Goal: Task Accomplishment & Management: Manage account settings

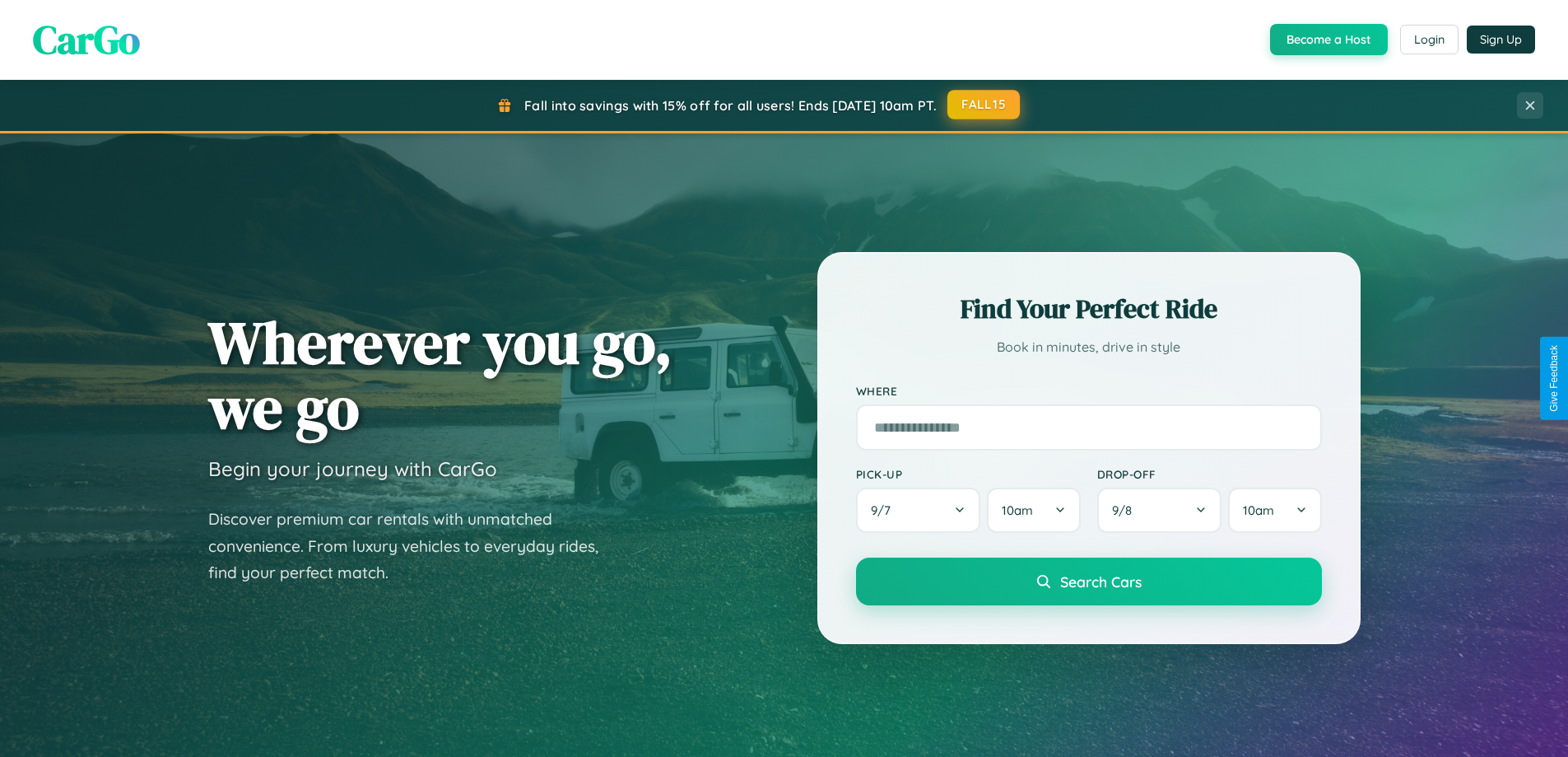
click at [984, 105] on button "FALL15" at bounding box center [983, 104] width 72 height 30
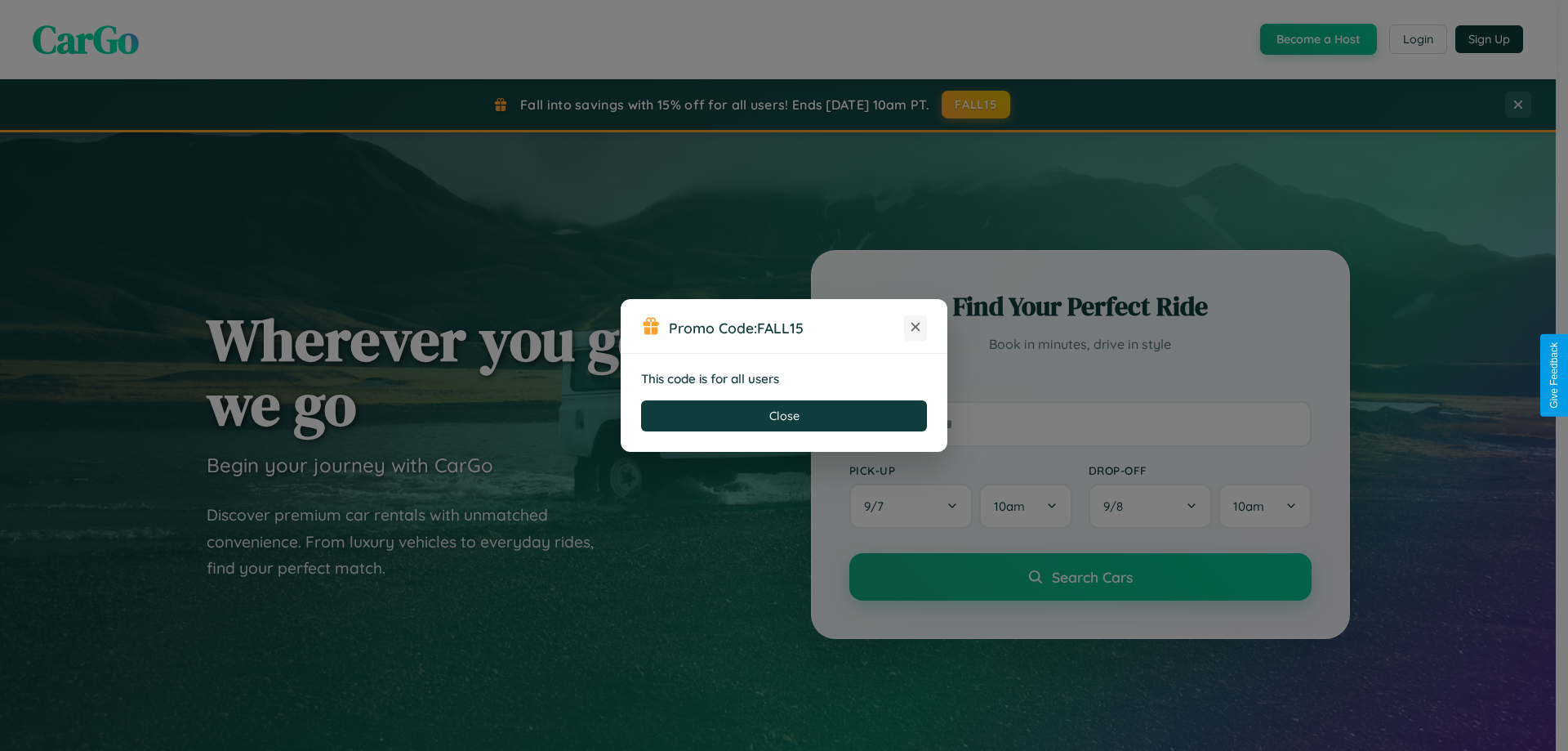
click at [916, 328] on icon at bounding box center [916, 327] width 16 height 16
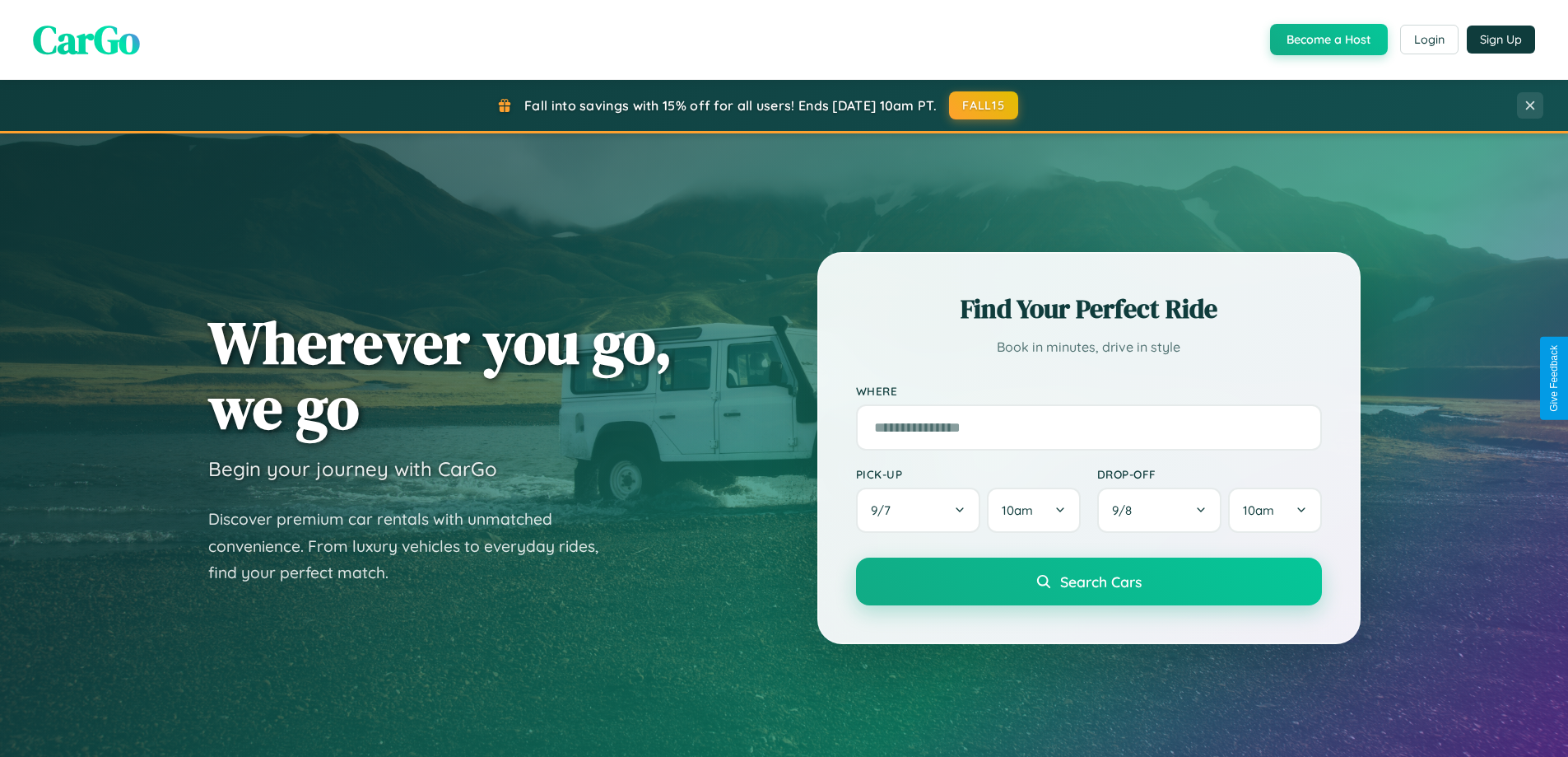
scroll to position [3168, 0]
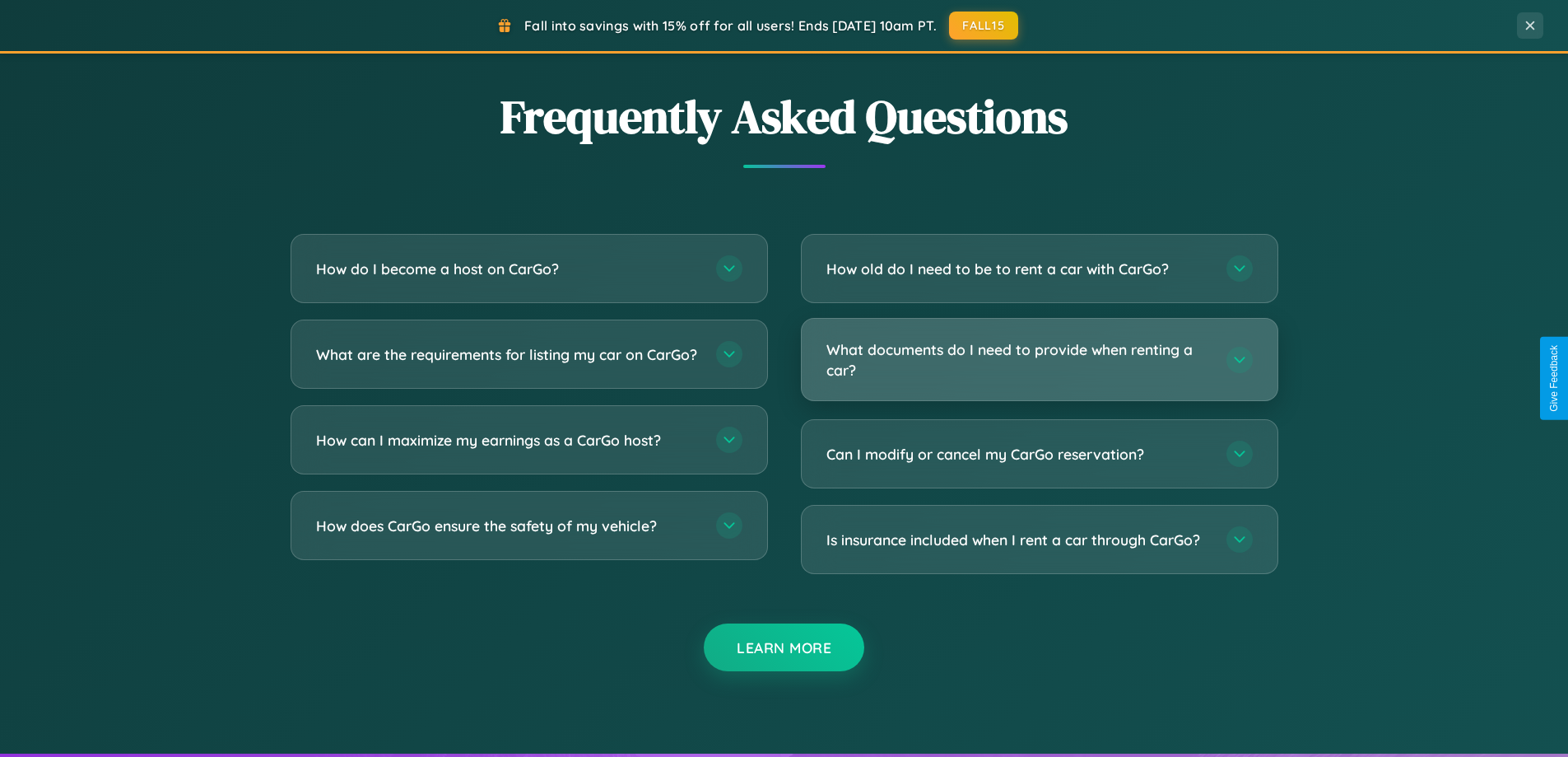
click at [1039, 361] on h3 "What documents do I need to provide when renting a car?" at bounding box center [1018, 359] width 383 height 41
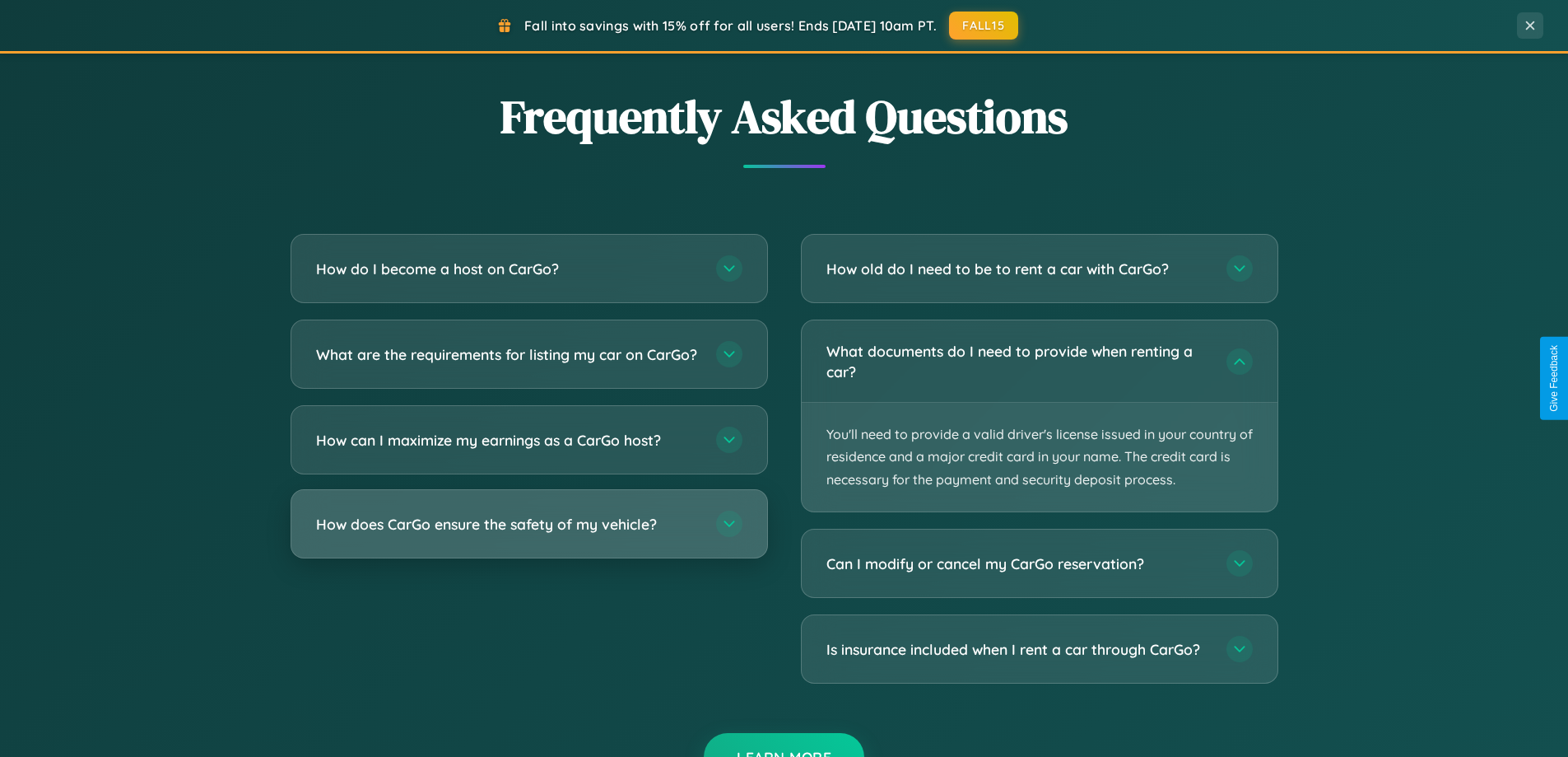
click at [529, 534] on h3 "How does CarGo ensure the safety of my vehicle?" at bounding box center [507, 523] width 383 height 21
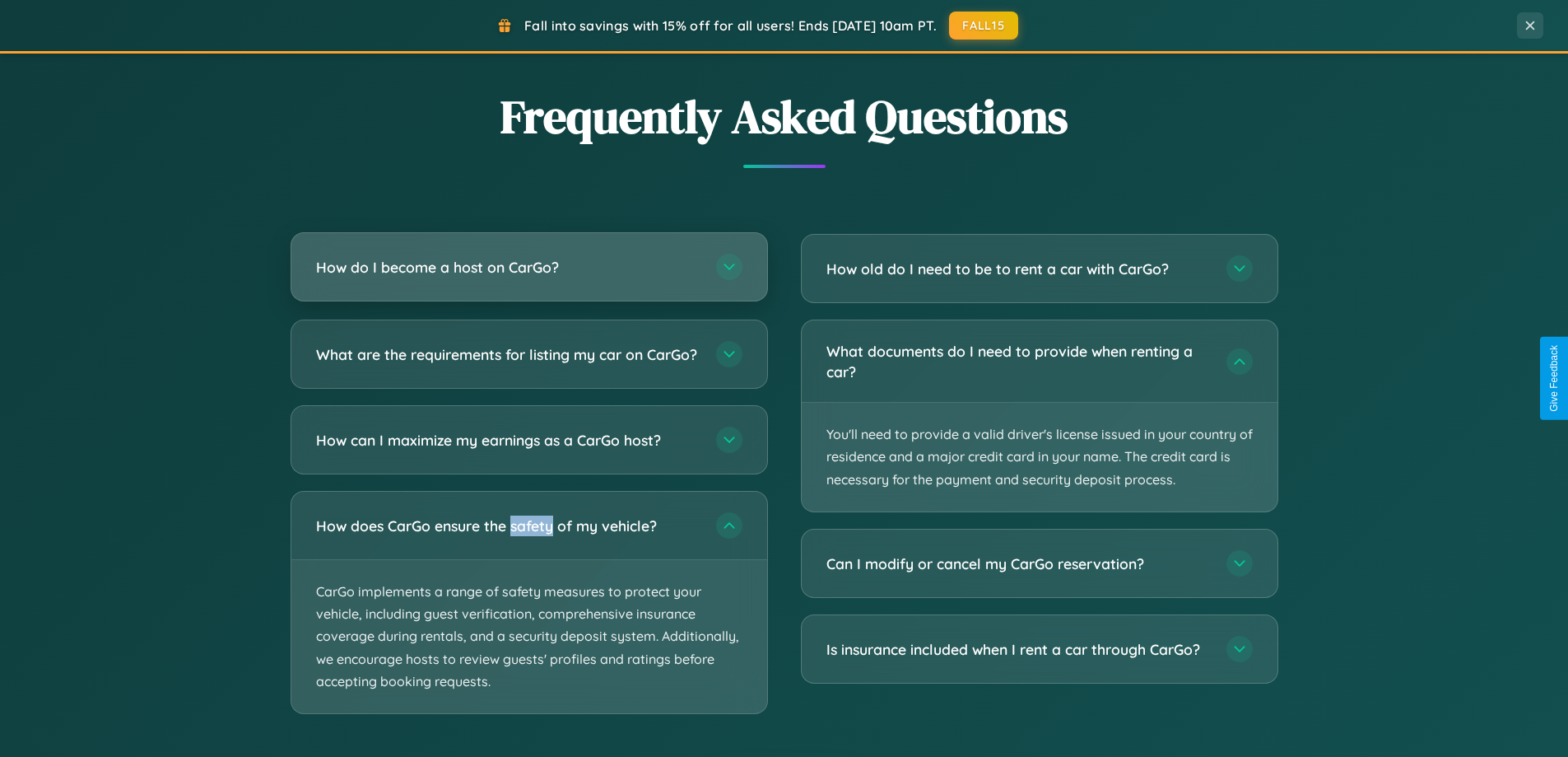
click at [529, 268] on h3 "How do I become a host on CarGo?" at bounding box center [507, 267] width 383 height 21
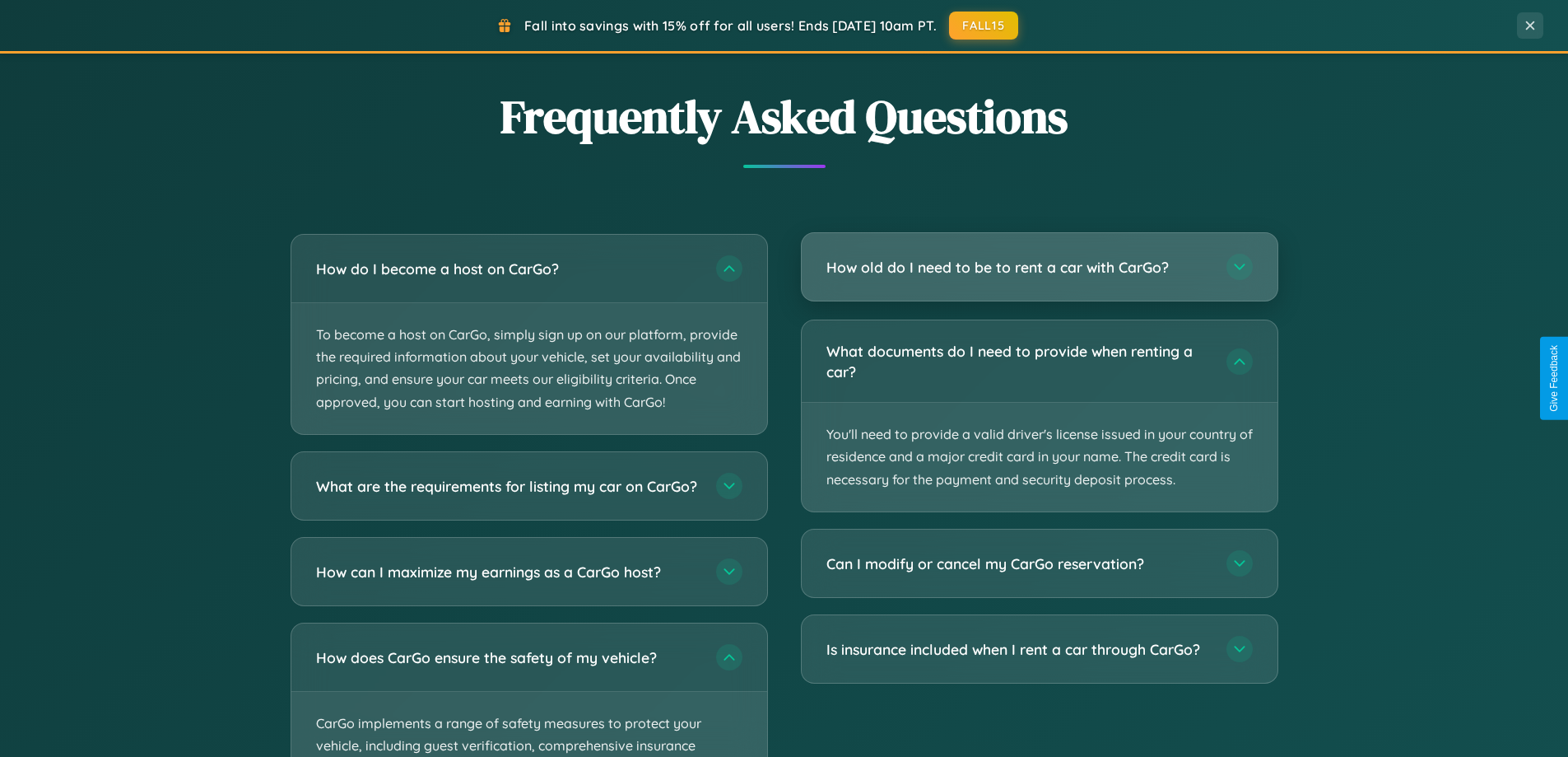
click at [1039, 267] on h3 "How old do I need to be to rent a car with CarGo?" at bounding box center [1018, 267] width 383 height 21
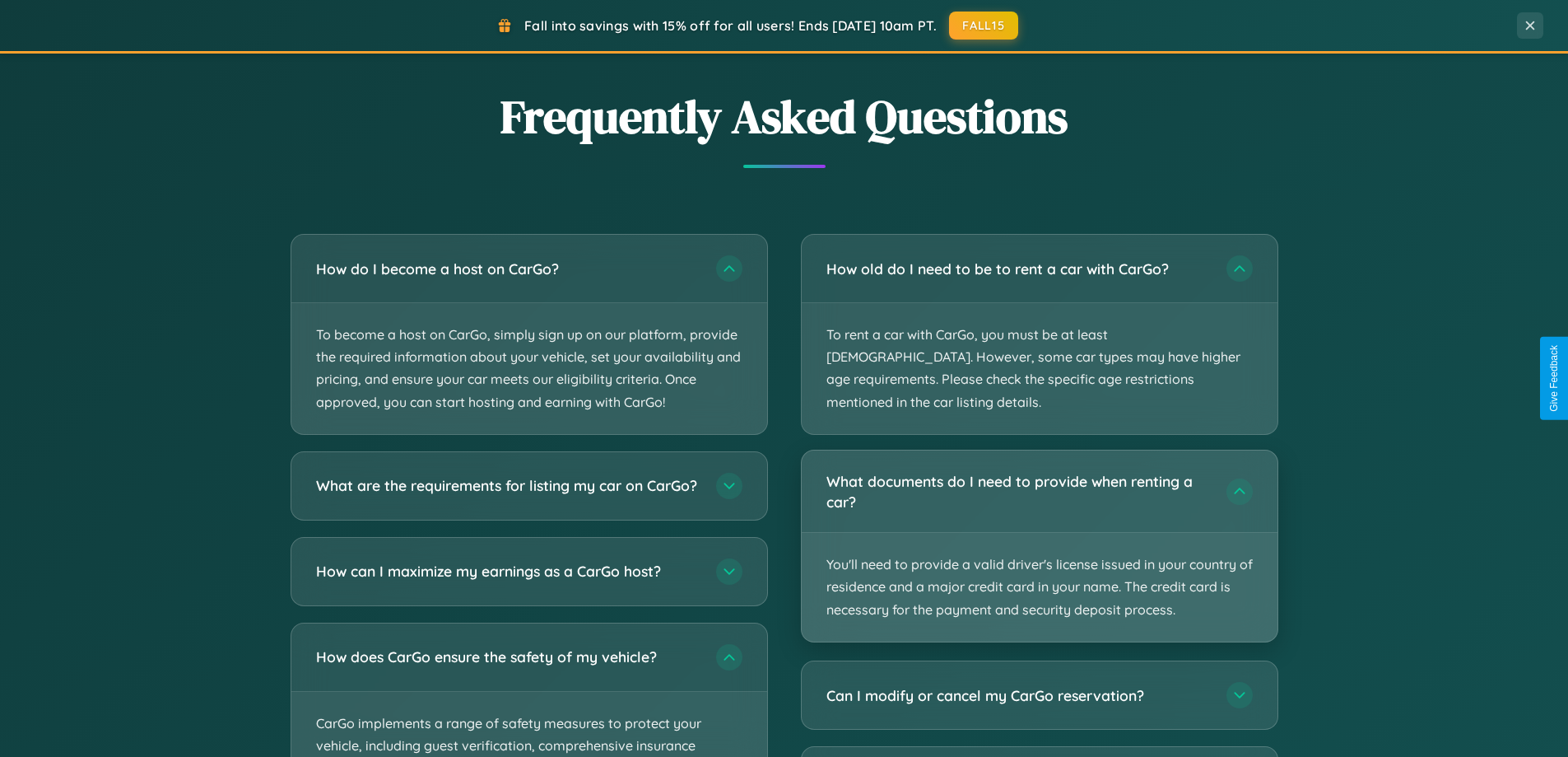
click at [1039, 532] on p "You'll need to provide a valid driver's license issued in your country of resid…" at bounding box center [1039, 586] width 475 height 108
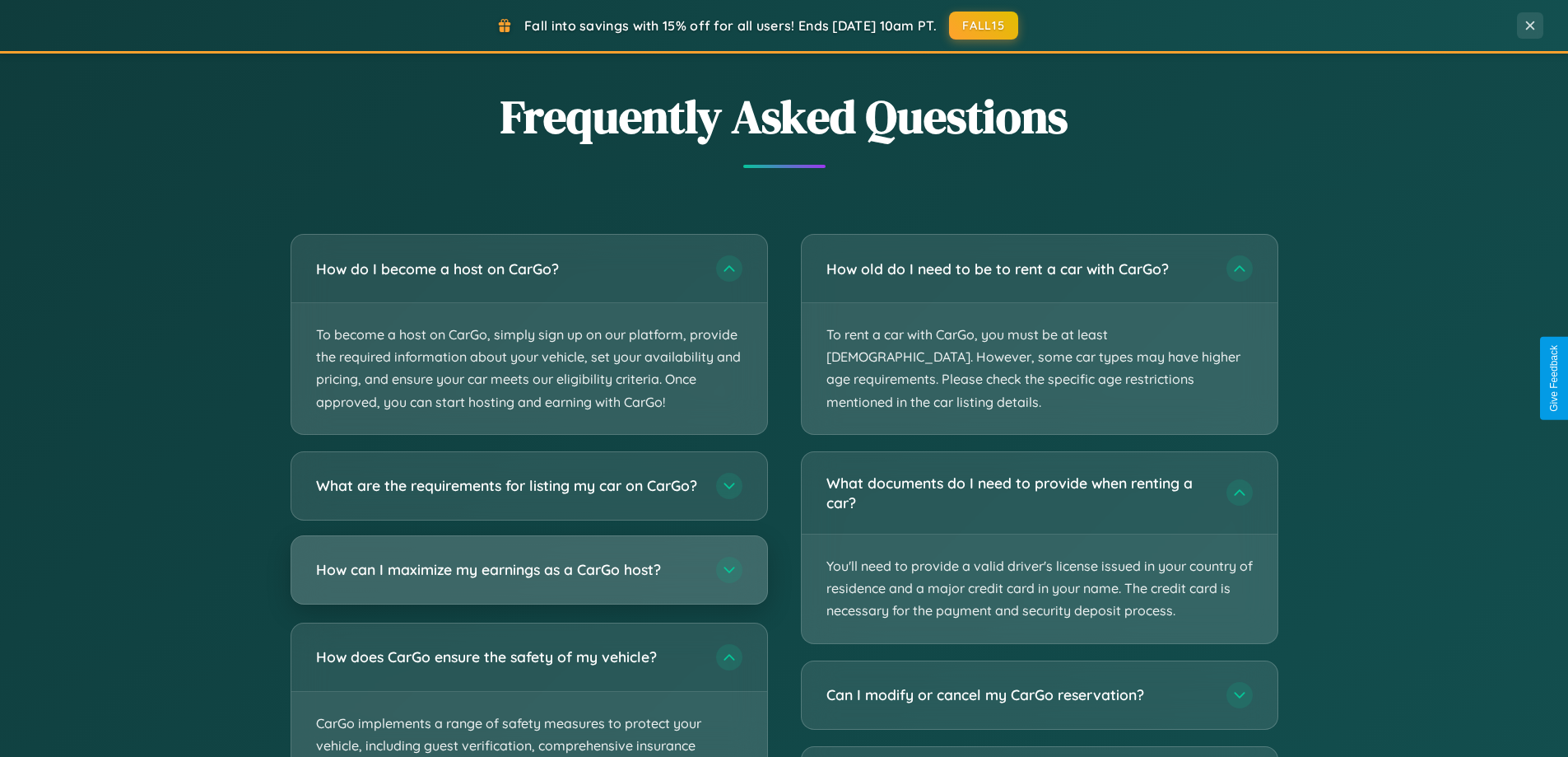
click at [529, 579] on h3 "How can I maximize my earnings as a CarGo host?" at bounding box center [507, 569] width 383 height 21
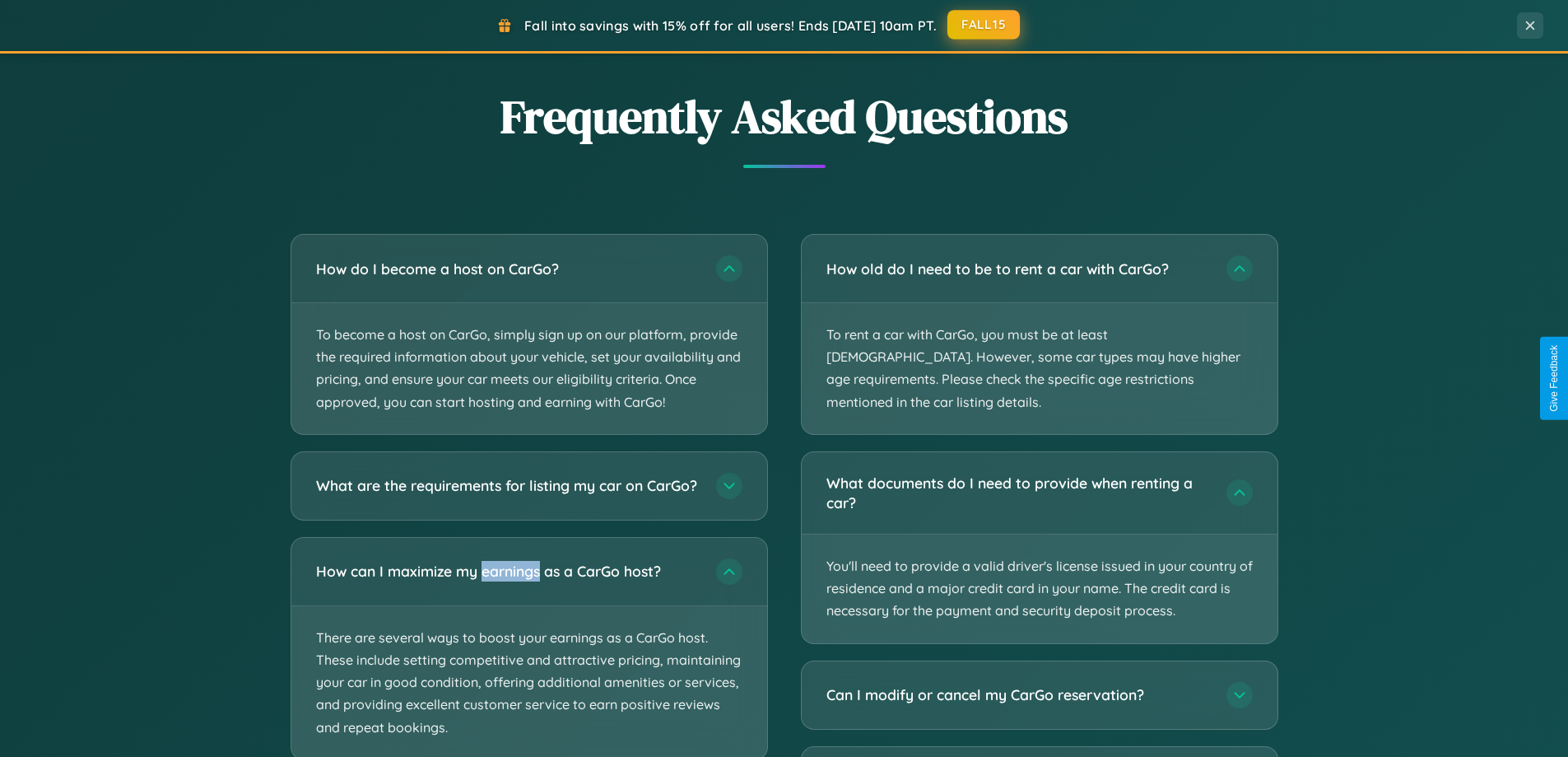
click at [984, 24] on button "FALL15" at bounding box center [983, 24] width 72 height 30
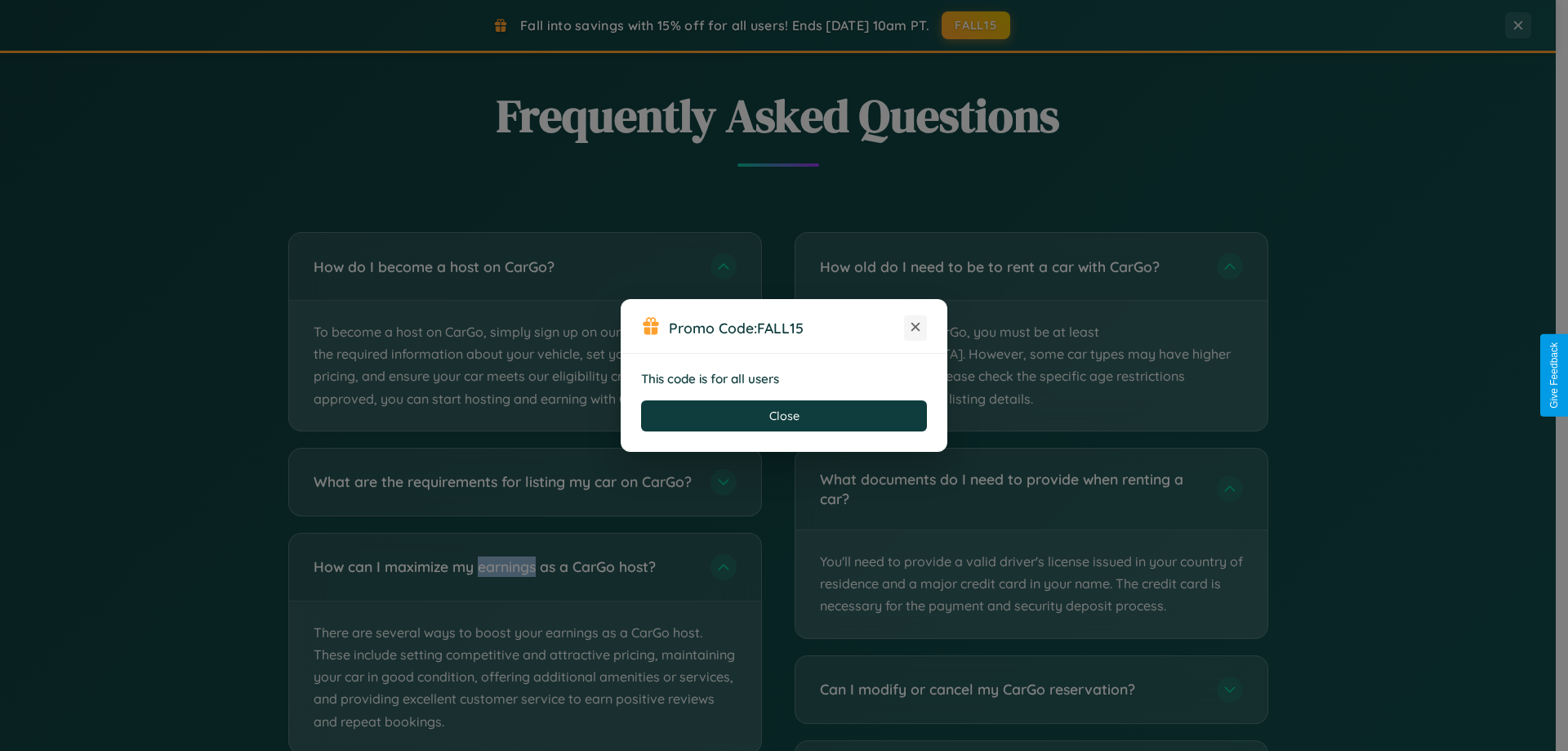
click at [916, 328] on icon at bounding box center [916, 327] width 16 height 16
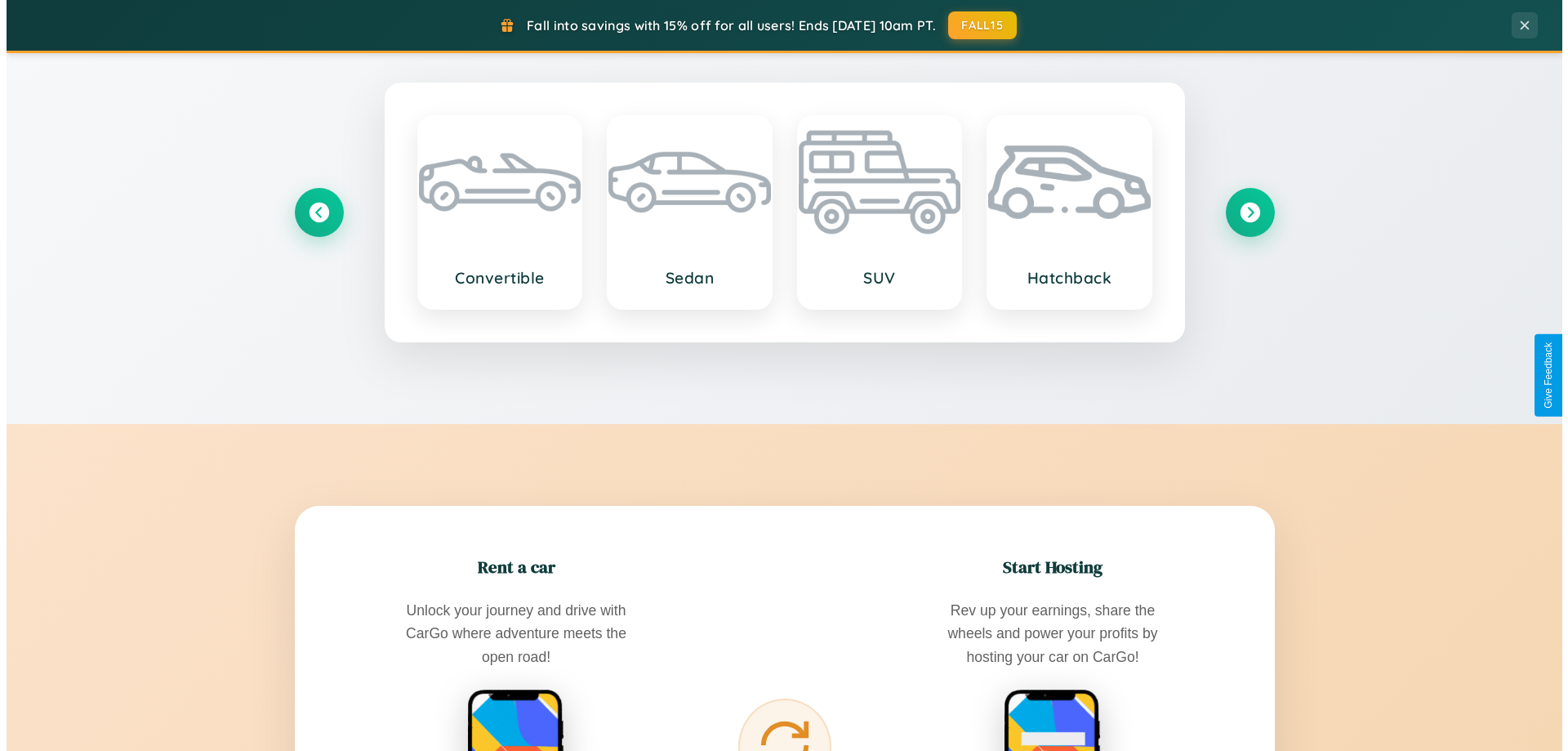
scroll to position [0, 0]
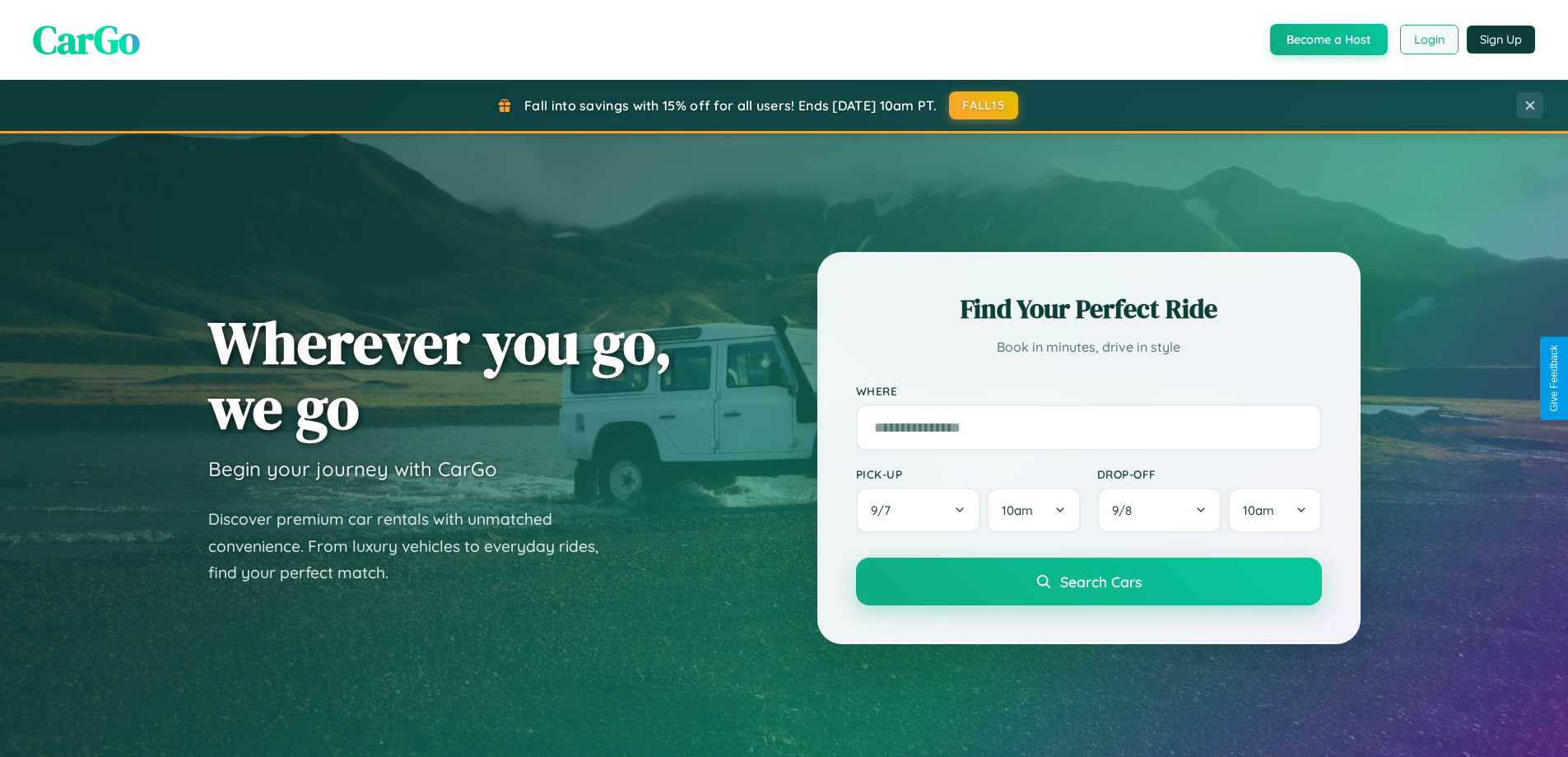
click at [1428, 40] on button "Login" at bounding box center [1429, 39] width 59 height 30
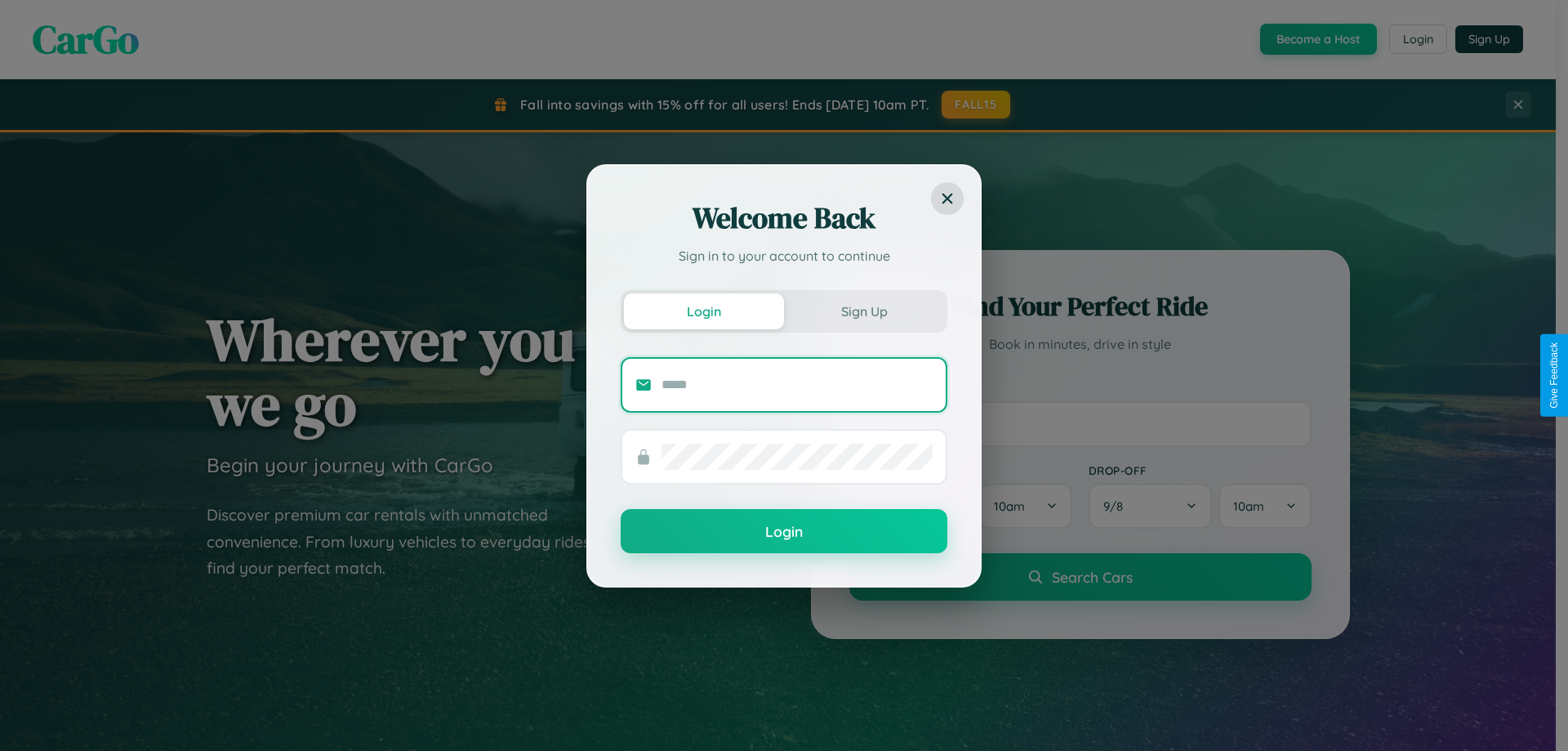
click at [797, 384] on input "text" at bounding box center [797, 384] width 271 height 26
type input "**********"
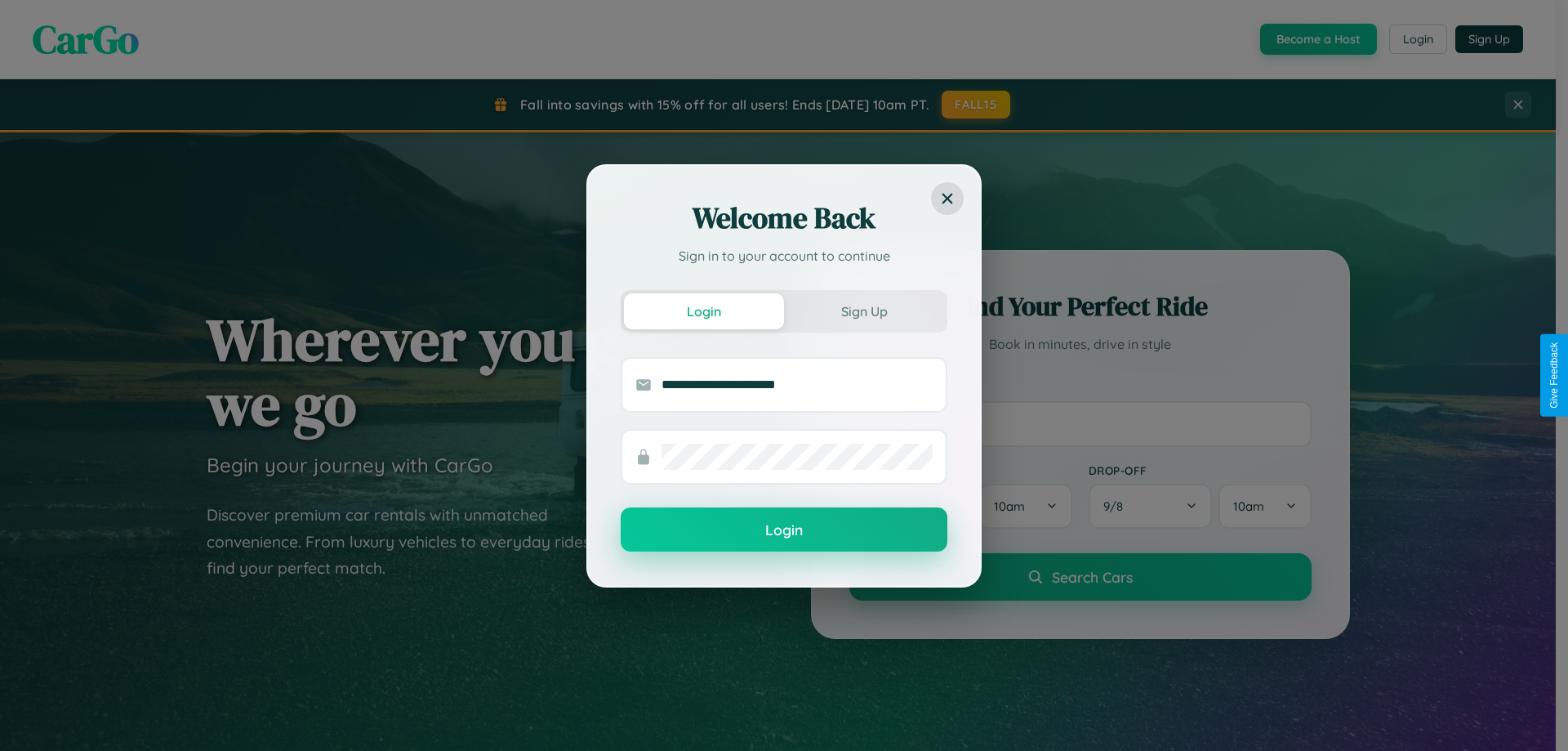
click at [784, 530] on button "Login" at bounding box center [783, 529] width 327 height 44
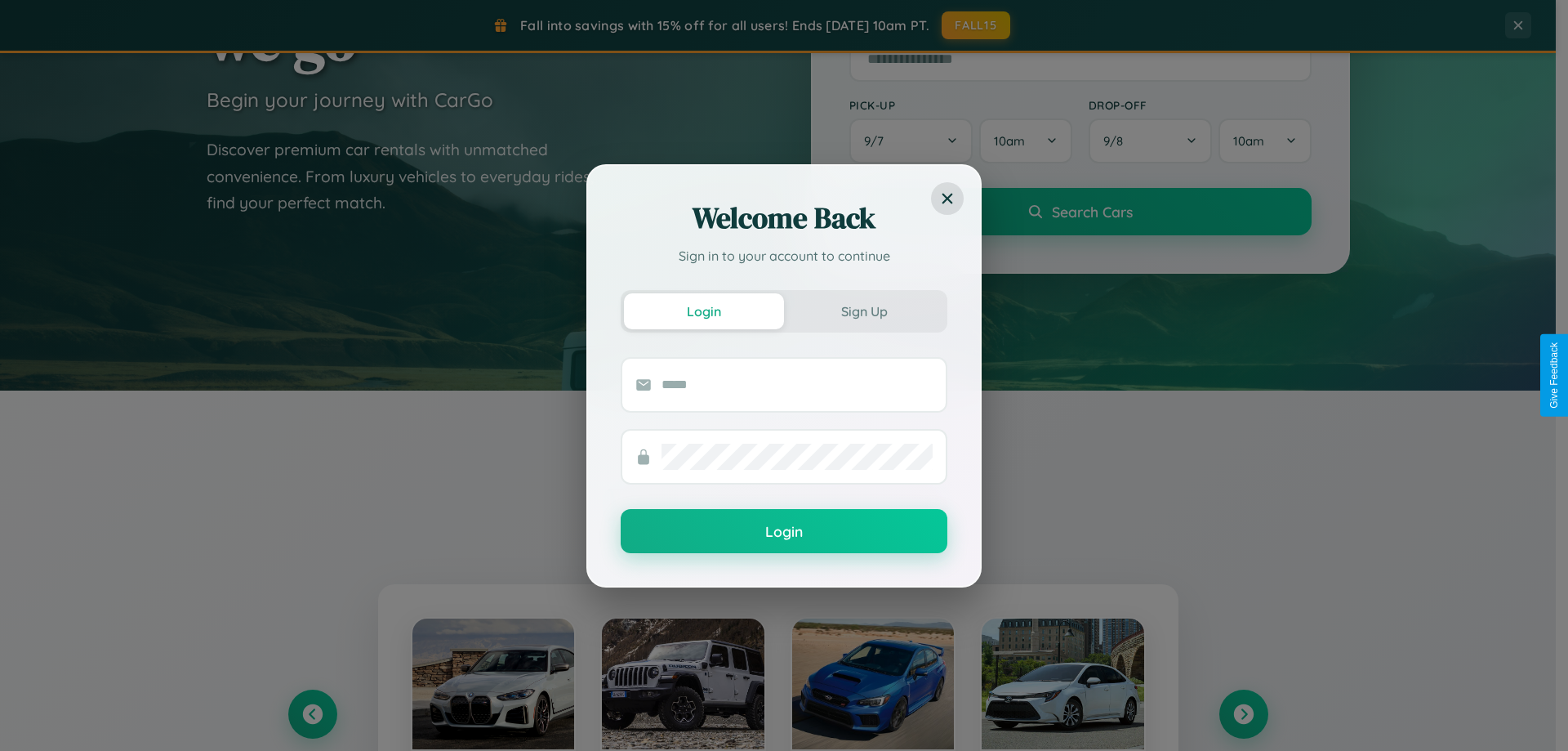
scroll to position [704, 0]
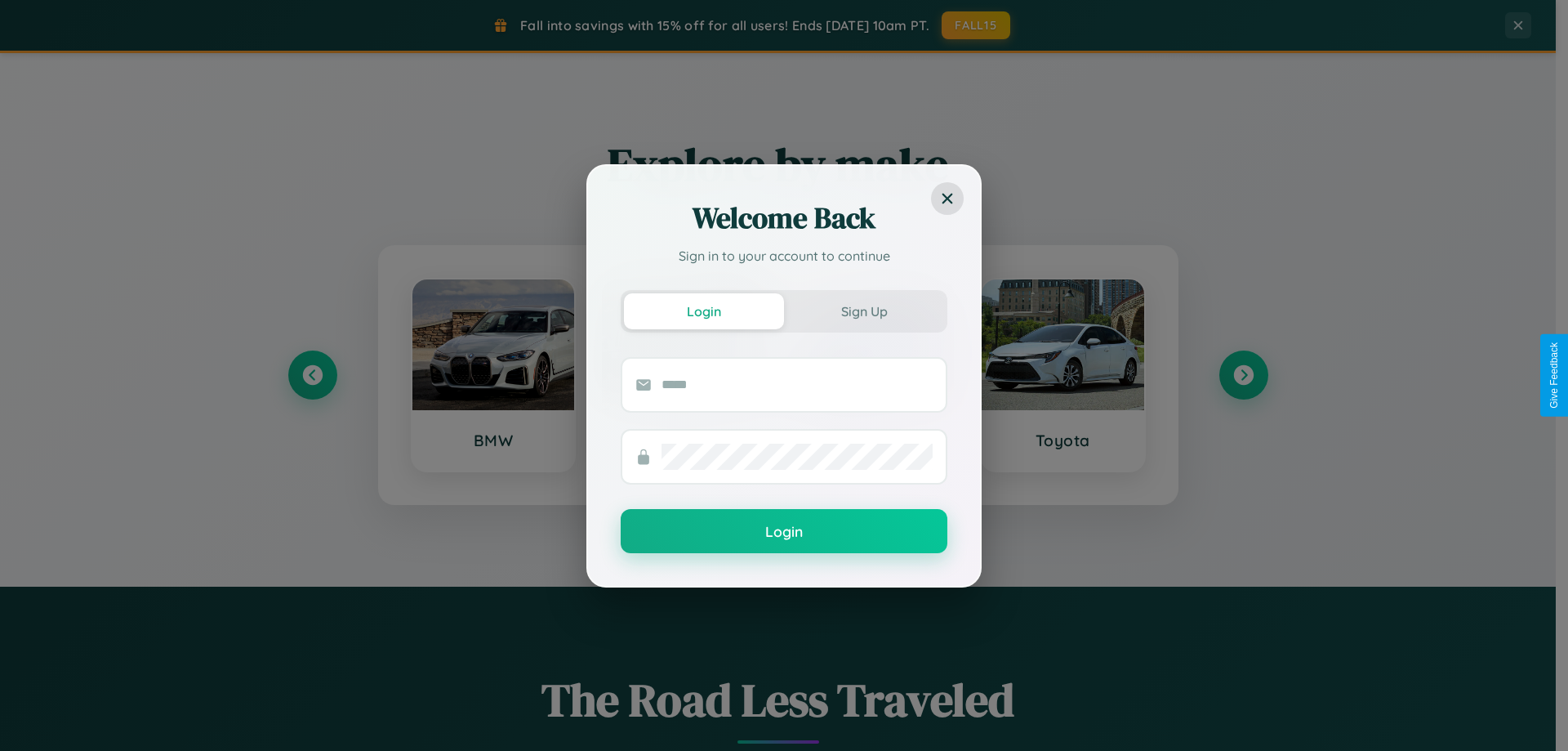
click at [1062, 375] on div "Welcome Back Sign in to your account to continue Login Sign Up Login" at bounding box center [784, 375] width 1568 height 751
